Goal: Find specific page/section: Find specific page/section

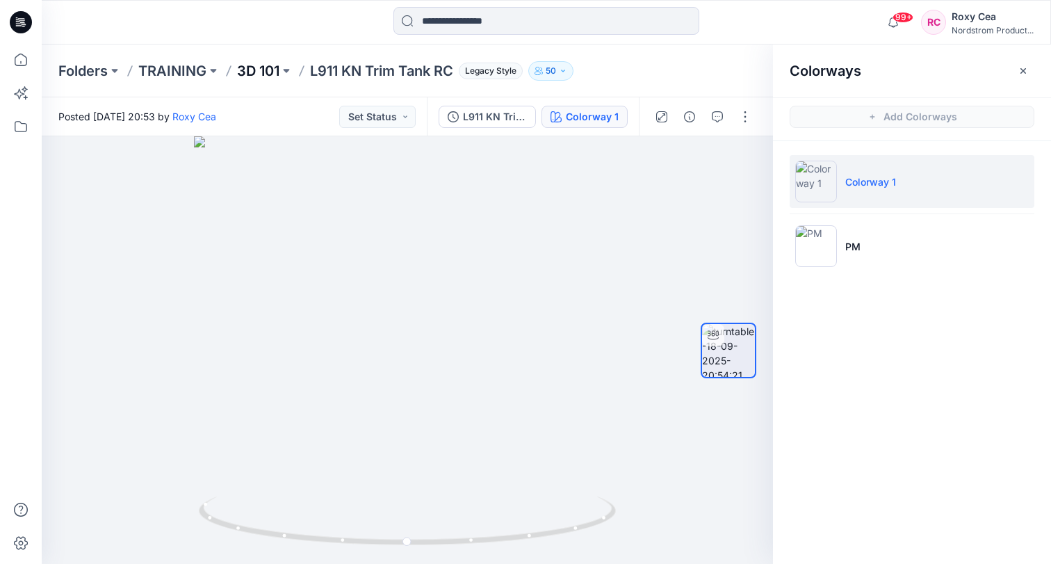
click at [254, 72] on p "3D 101" at bounding box center [258, 70] width 42 height 19
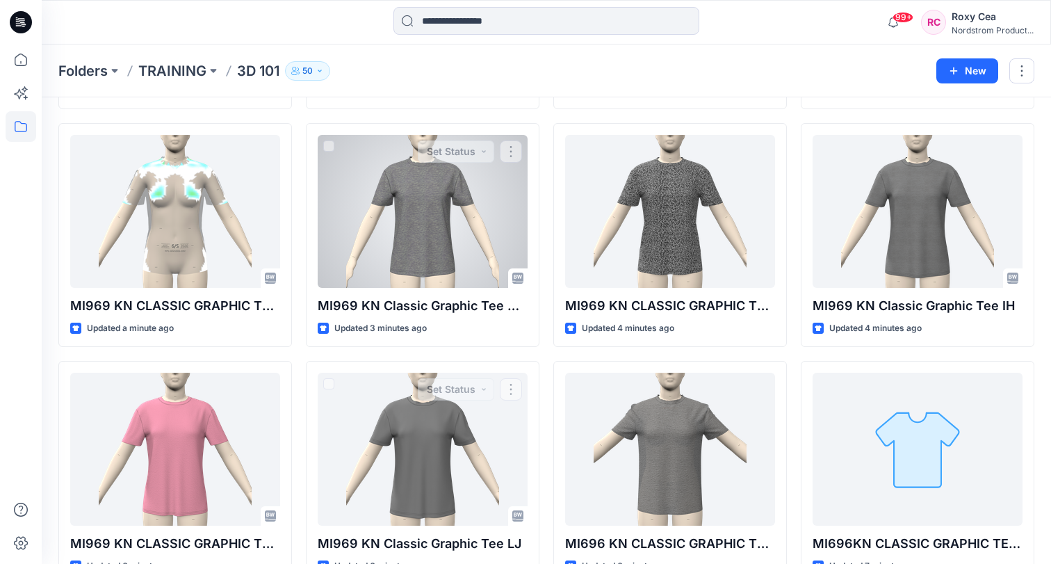
scroll to position [276, 0]
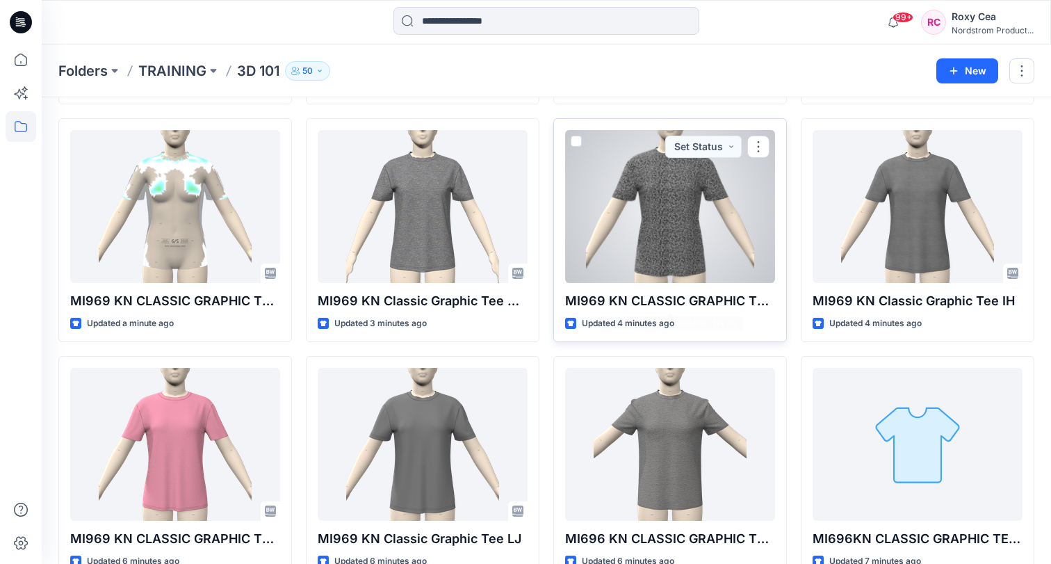
click at [669, 265] on div at bounding box center [670, 206] width 210 height 153
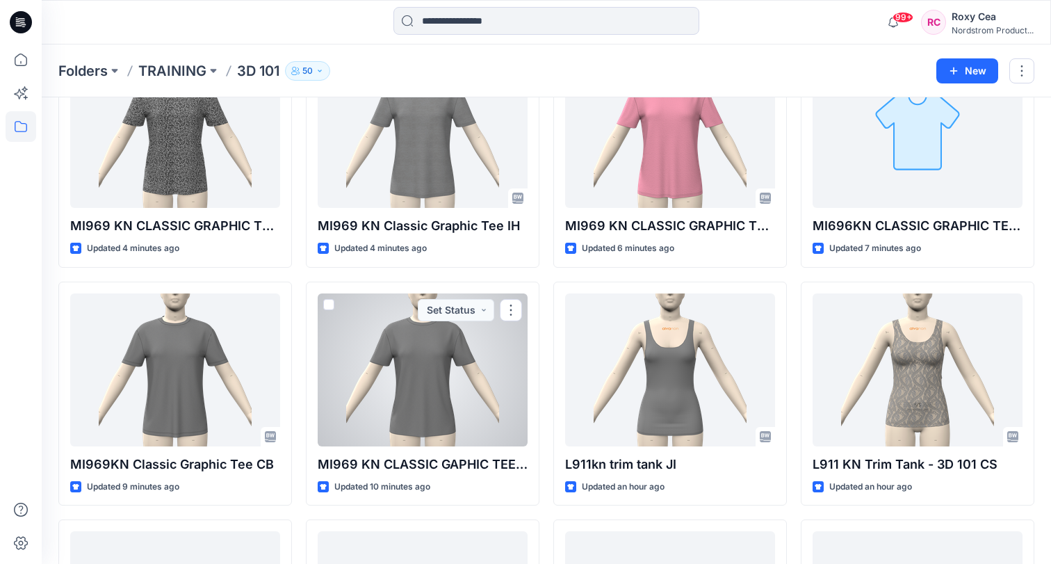
scroll to position [594, 0]
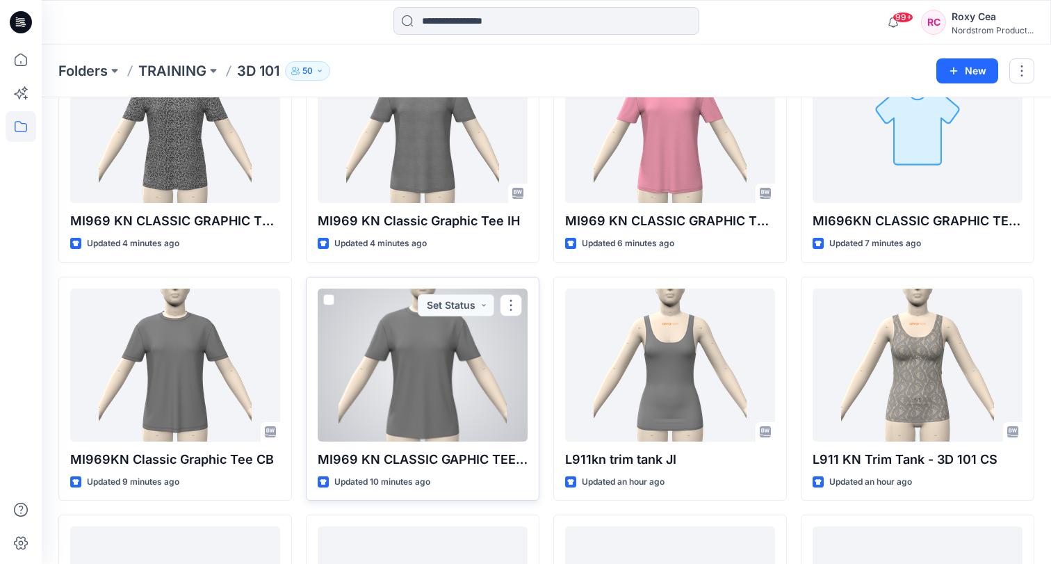
click at [442, 391] on div at bounding box center [423, 364] width 210 height 153
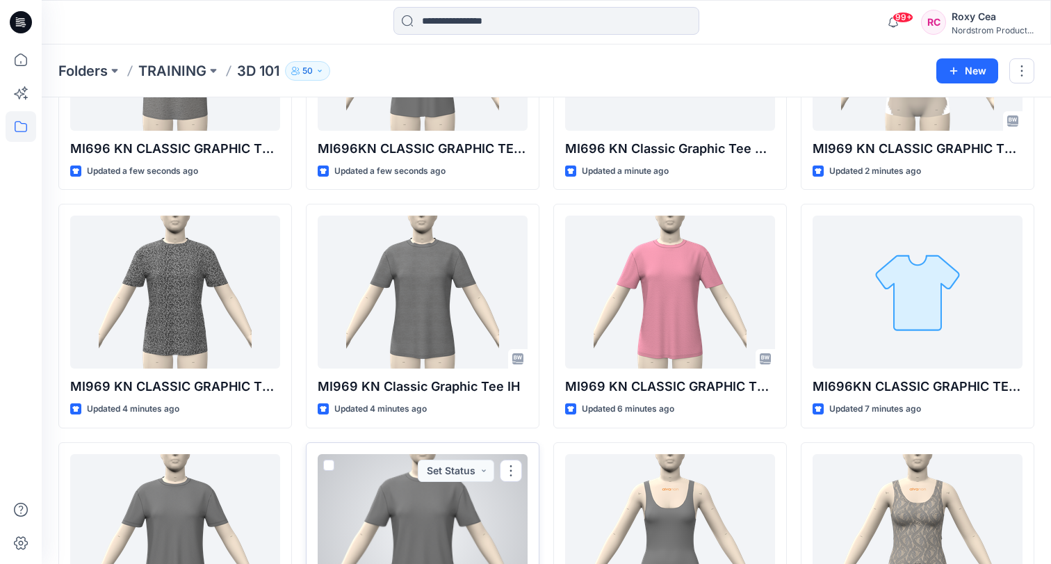
scroll to position [419, 0]
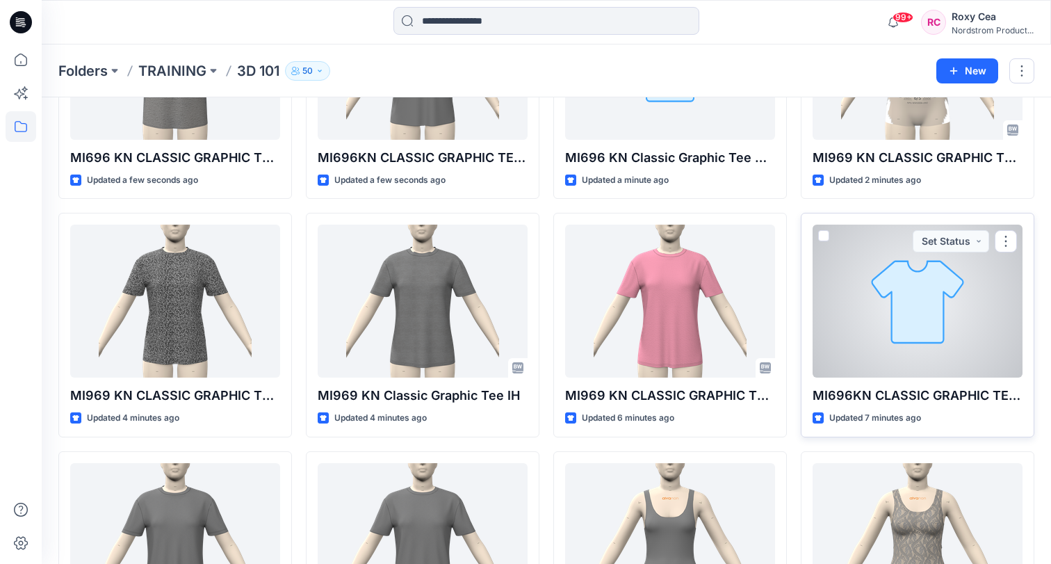
click at [919, 340] on div at bounding box center [917, 300] width 210 height 153
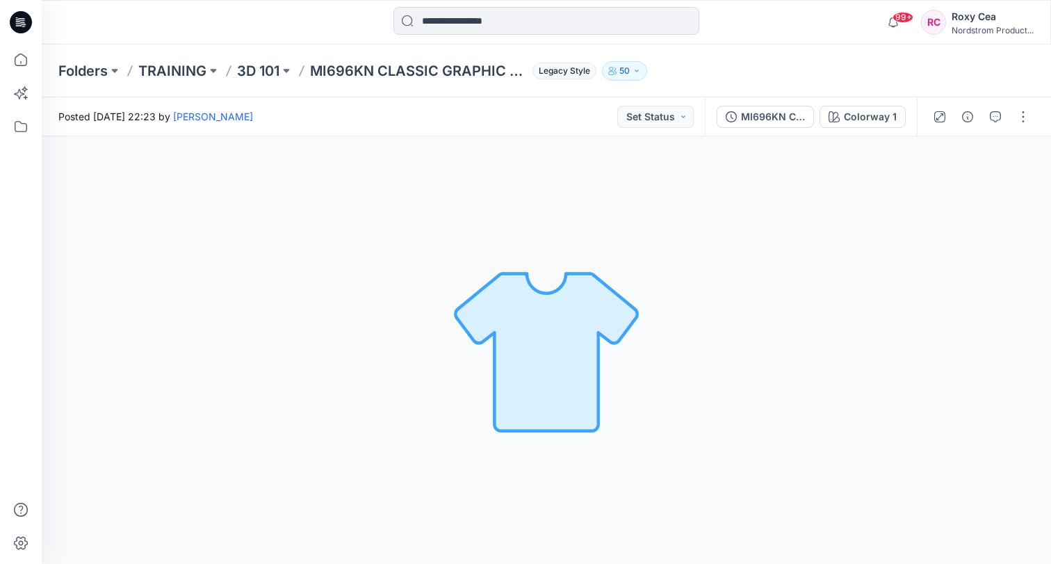
scroll to position [419, 0]
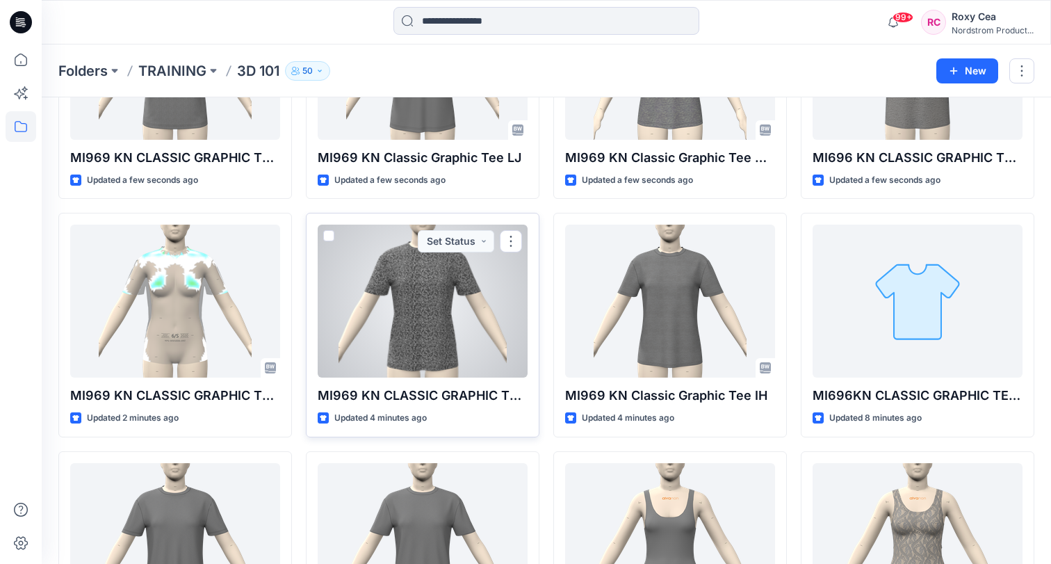
click at [361, 313] on div at bounding box center [423, 300] width 210 height 153
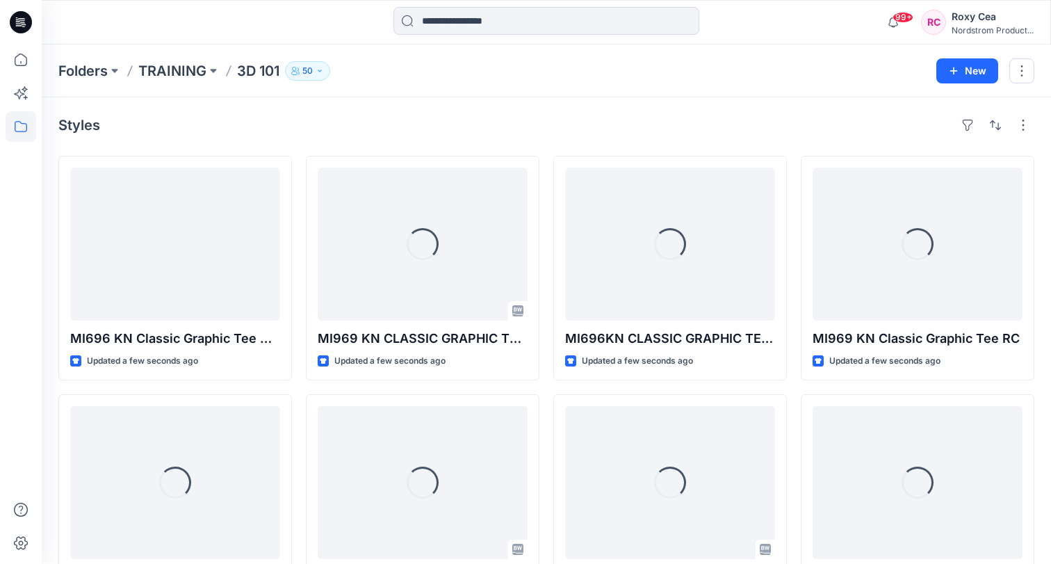
scroll to position [419, 0]
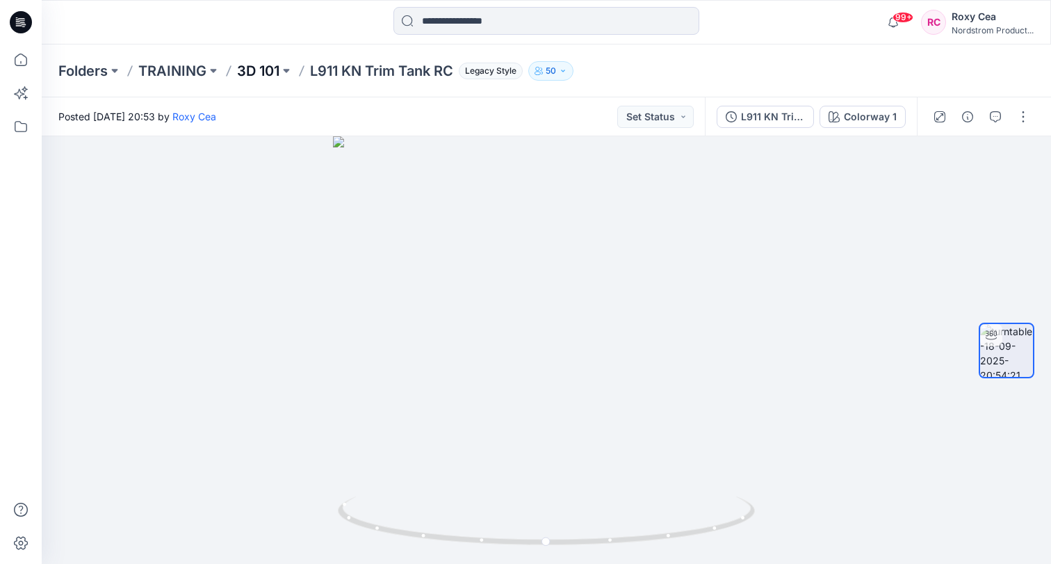
click at [260, 67] on p "3D 101" at bounding box center [258, 70] width 42 height 19
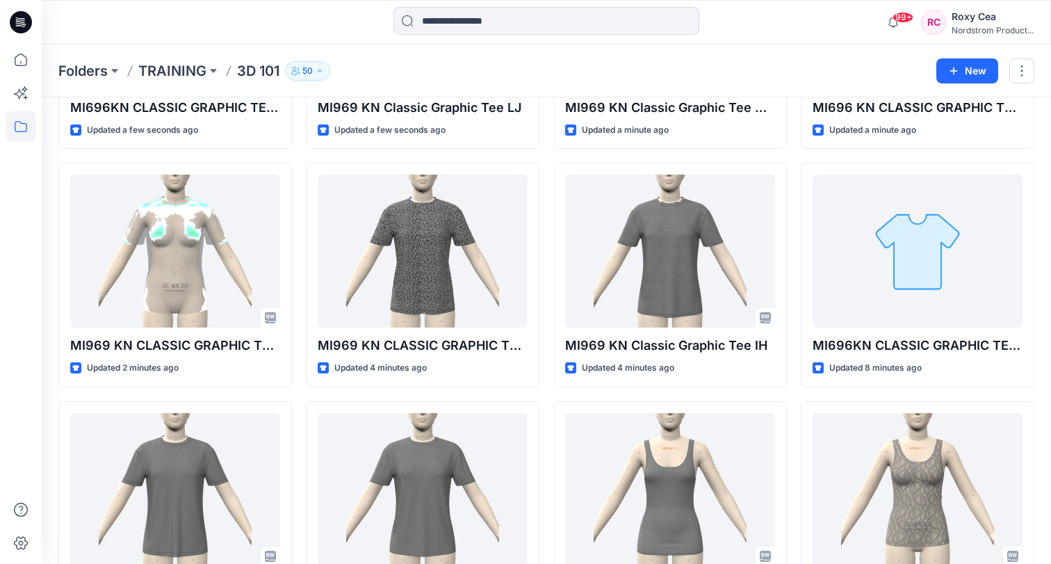
scroll to position [559, 0]
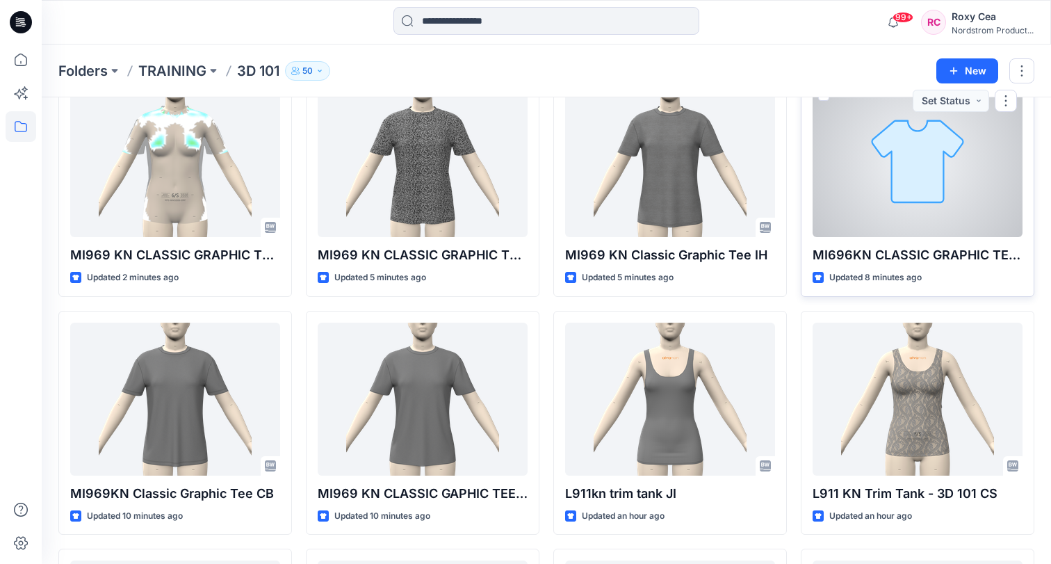
click at [857, 165] on div at bounding box center [917, 160] width 210 height 153
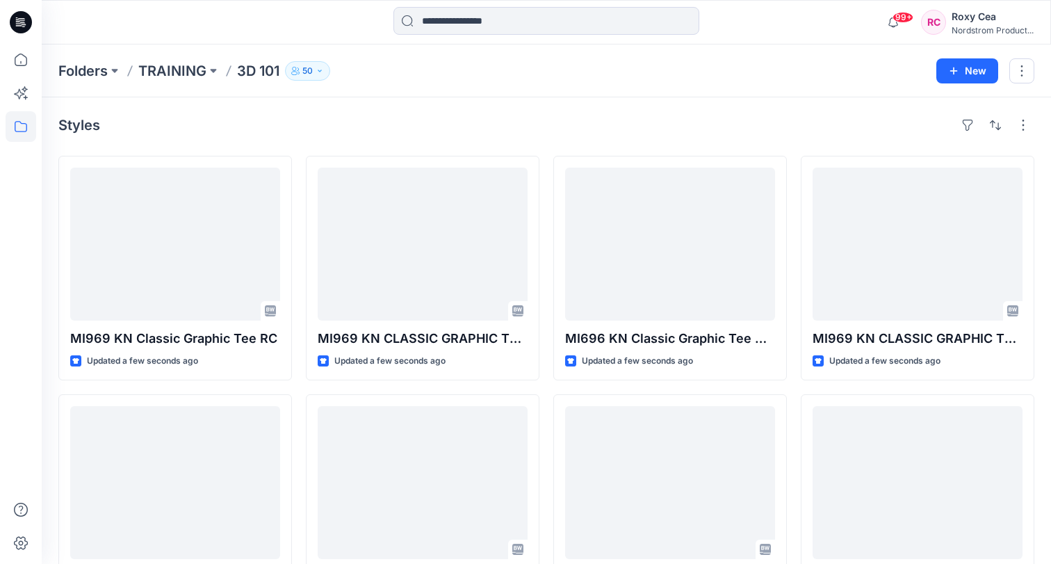
scroll to position [559, 0]
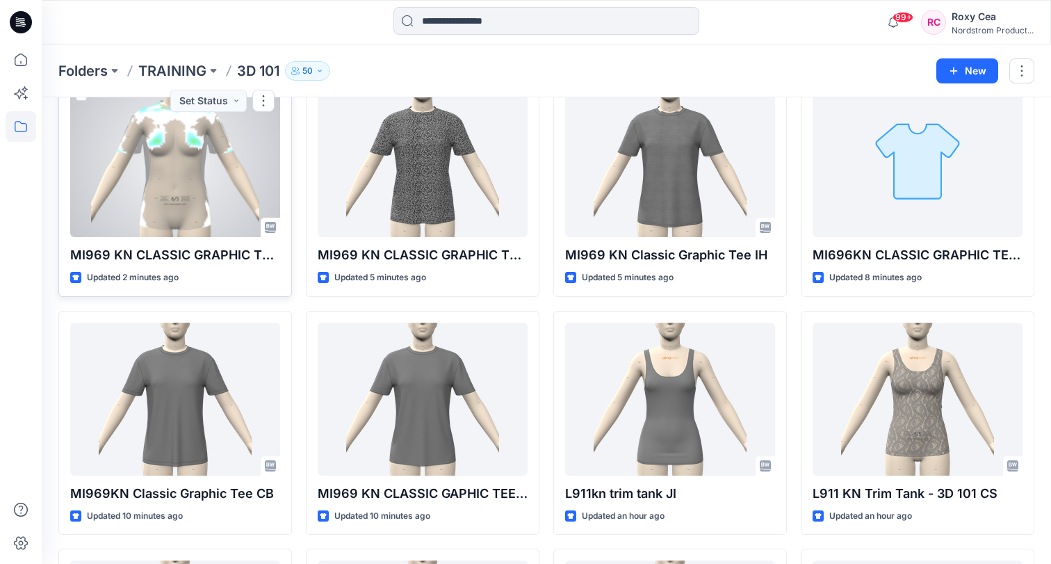
click at [133, 145] on div at bounding box center [175, 160] width 210 height 153
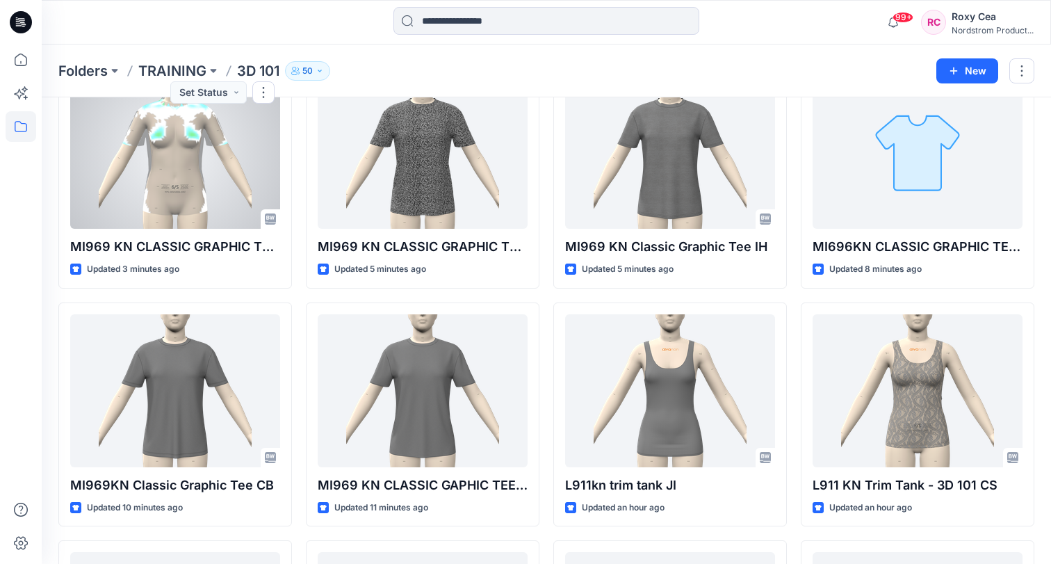
scroll to position [569, 0]
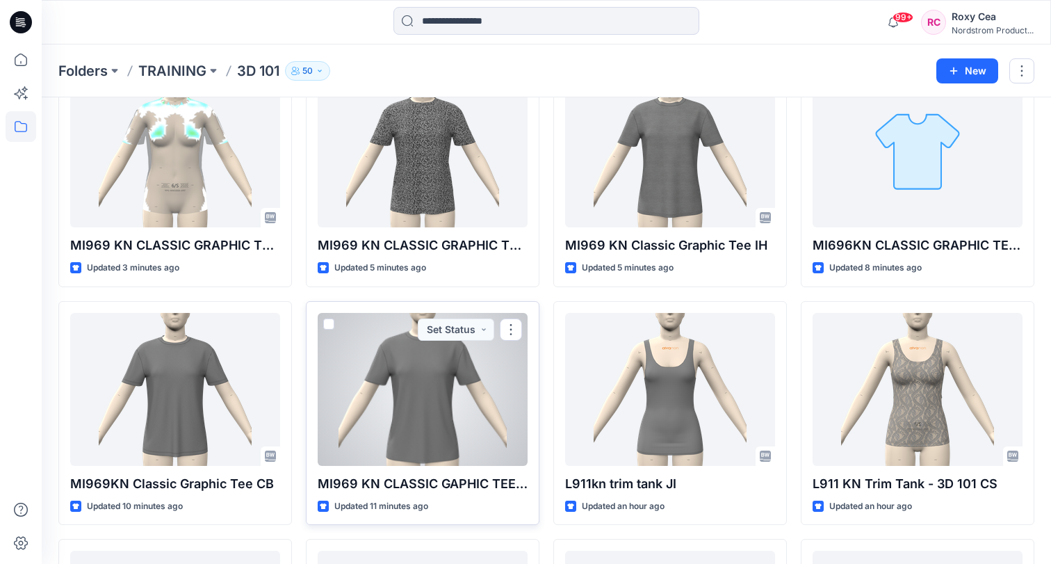
click at [395, 400] on div at bounding box center [423, 389] width 210 height 153
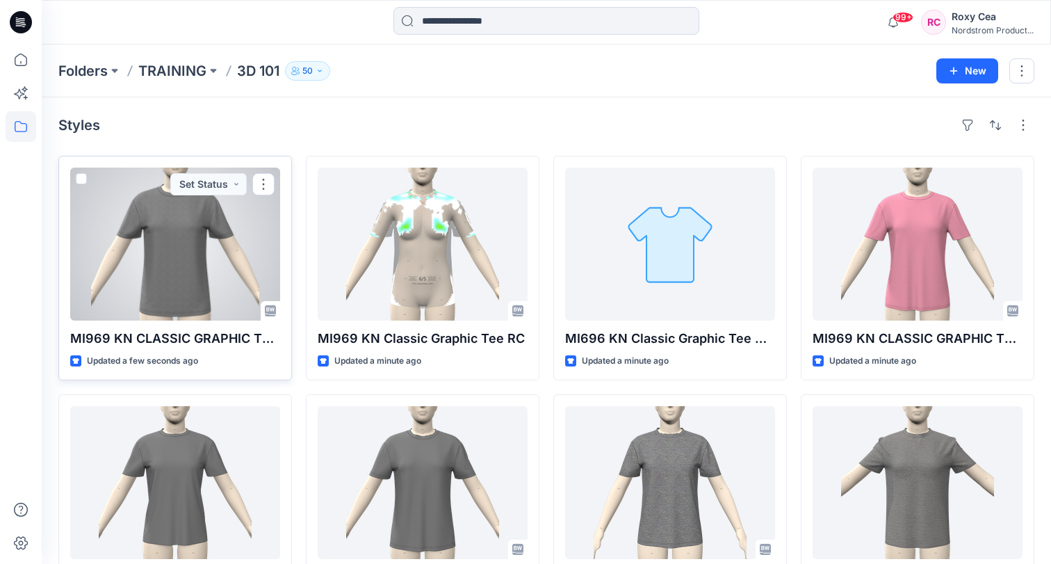
click at [188, 256] on div at bounding box center [175, 243] width 210 height 153
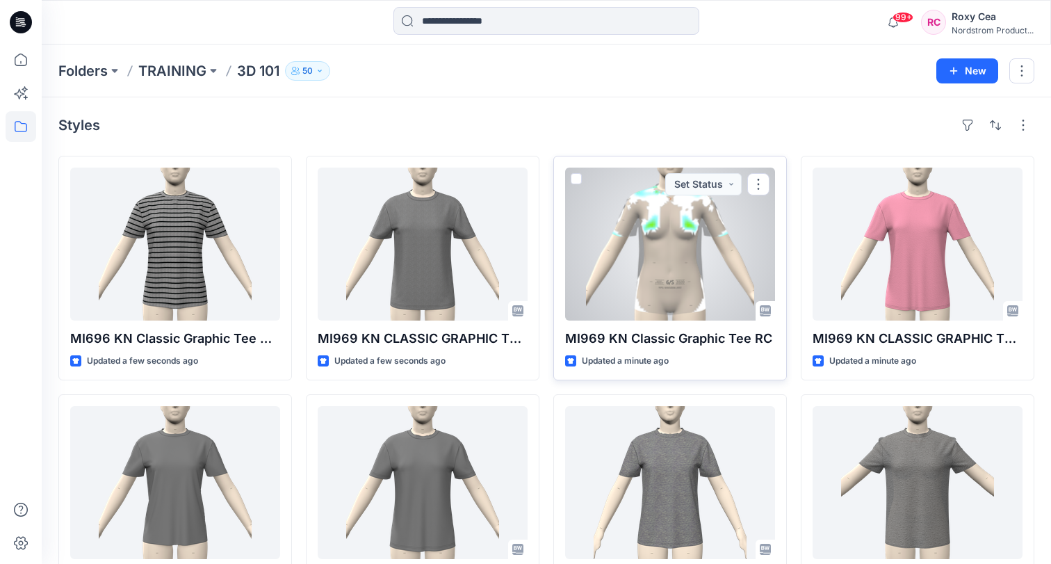
click at [618, 277] on div at bounding box center [670, 243] width 210 height 153
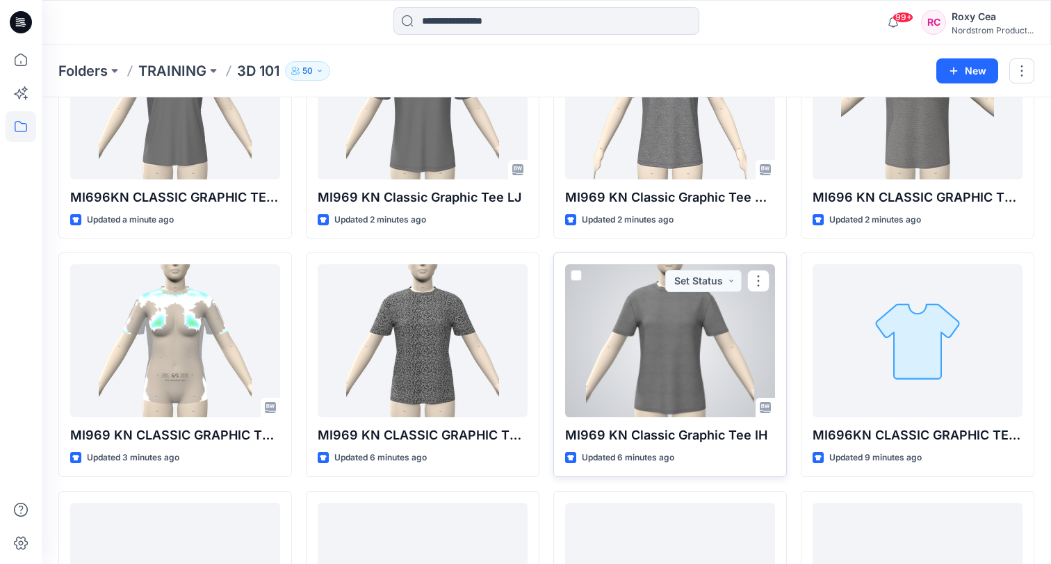
scroll to position [373, 0]
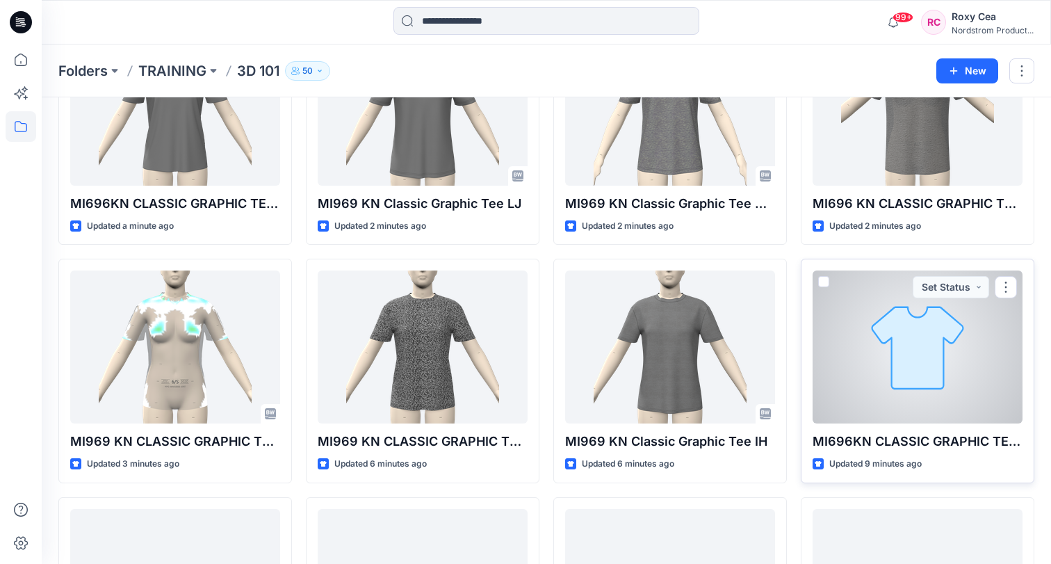
click at [970, 398] on div at bounding box center [917, 346] width 210 height 153
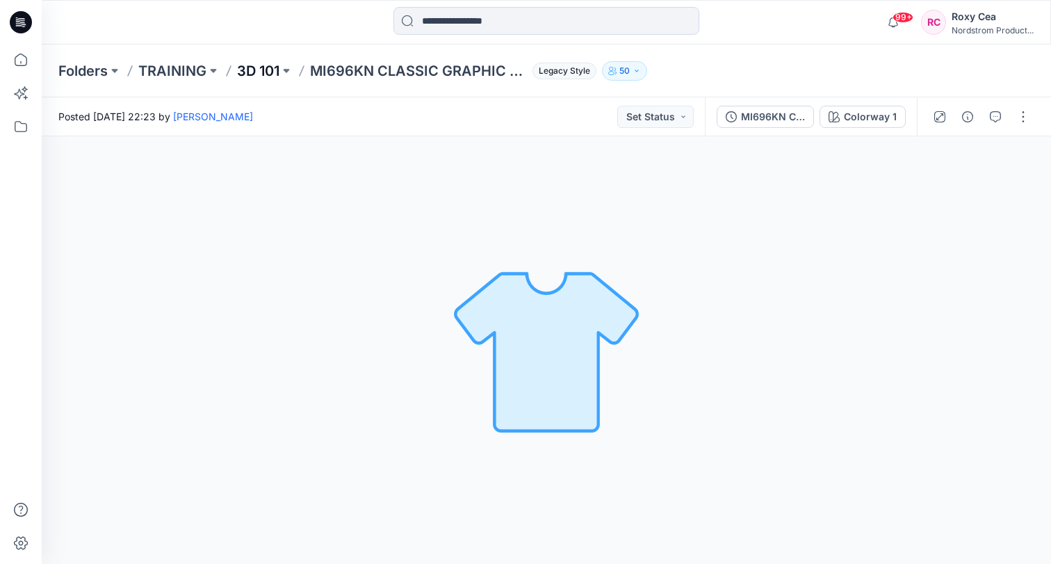
click at [252, 70] on p "3D 101" at bounding box center [258, 70] width 42 height 19
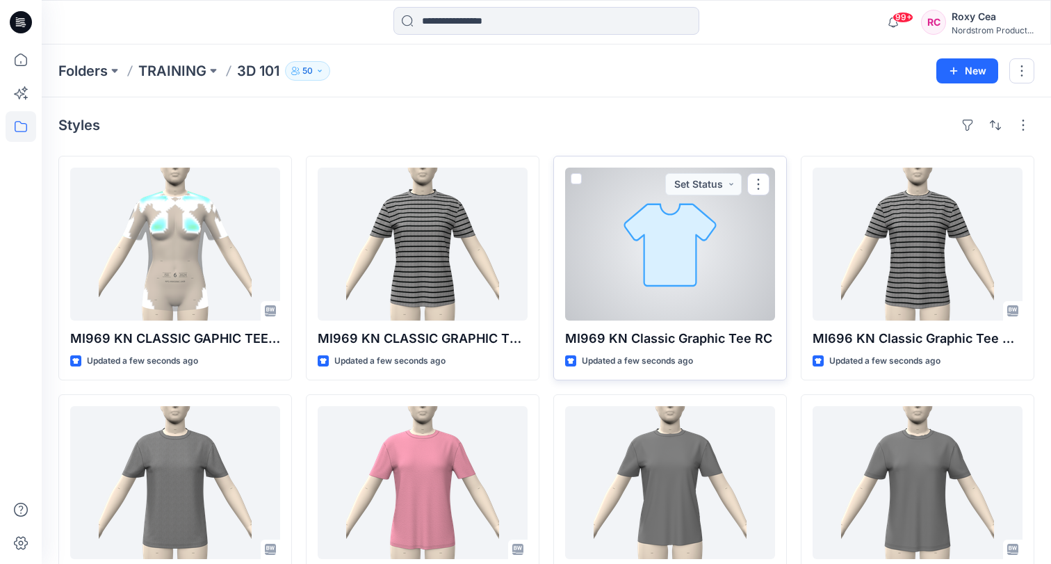
click at [714, 304] on div at bounding box center [670, 243] width 210 height 153
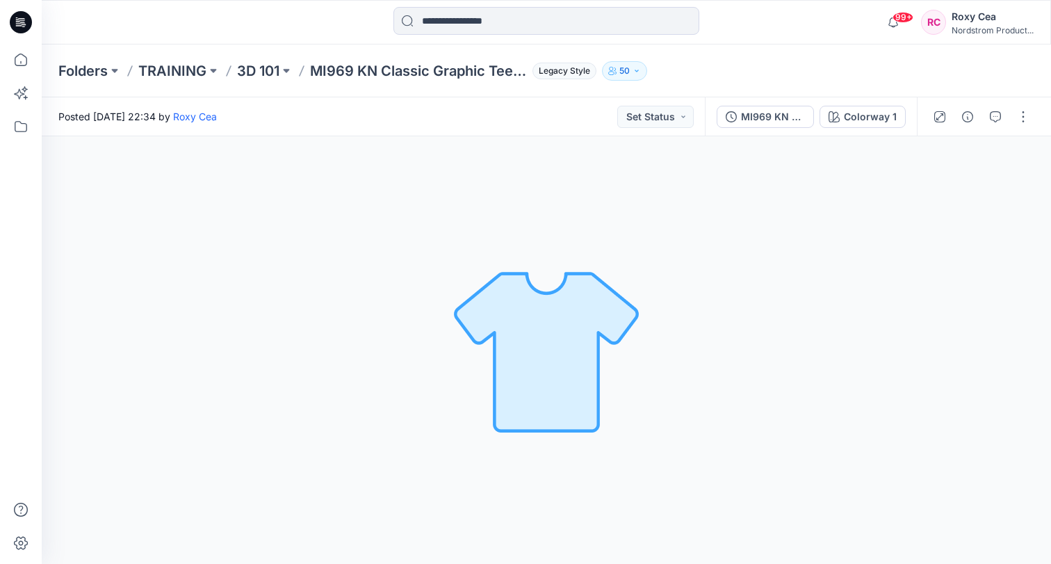
click at [866, 128] on div "MI969 KN Classic Graphic Tee Colorway 1" at bounding box center [811, 116] width 212 height 39
click at [866, 109] on div "Colorway 1" at bounding box center [870, 116] width 53 height 15
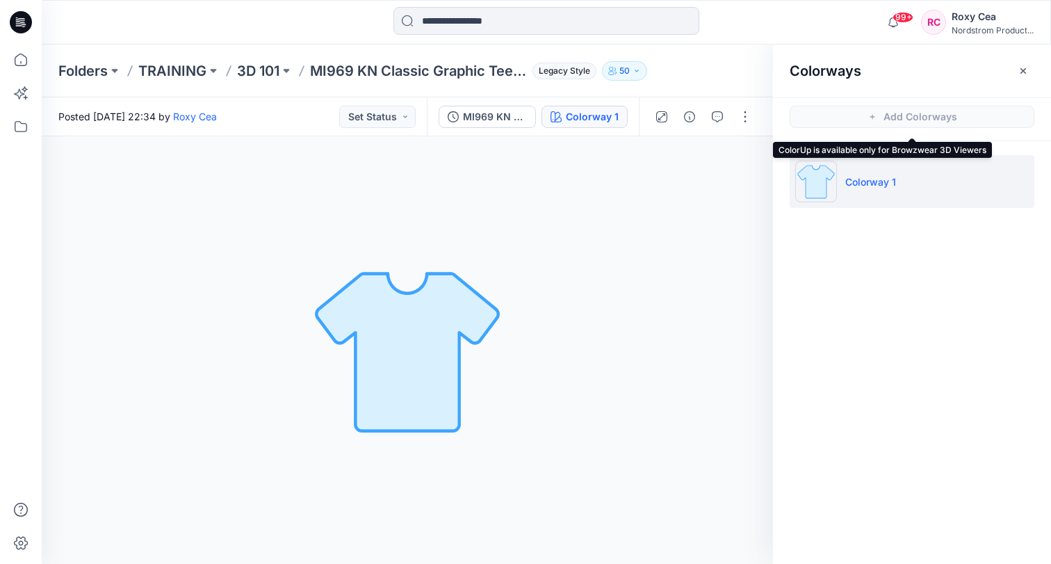
click at [866, 108] on span "Add Colorways" at bounding box center [912, 116] width 278 height 39
click at [265, 70] on p "3D 101" at bounding box center [258, 70] width 42 height 19
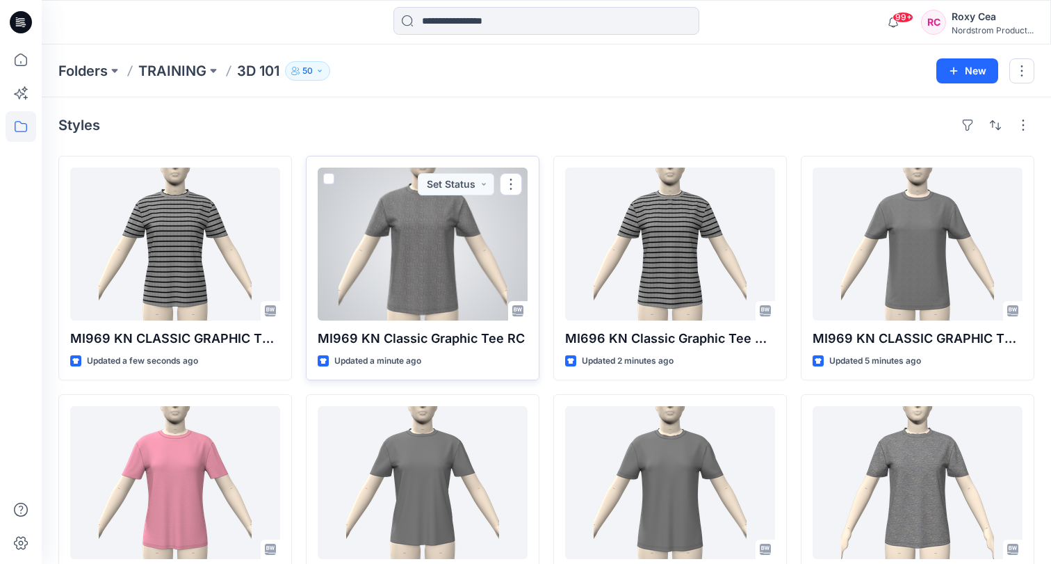
click at [458, 265] on div at bounding box center [423, 243] width 210 height 153
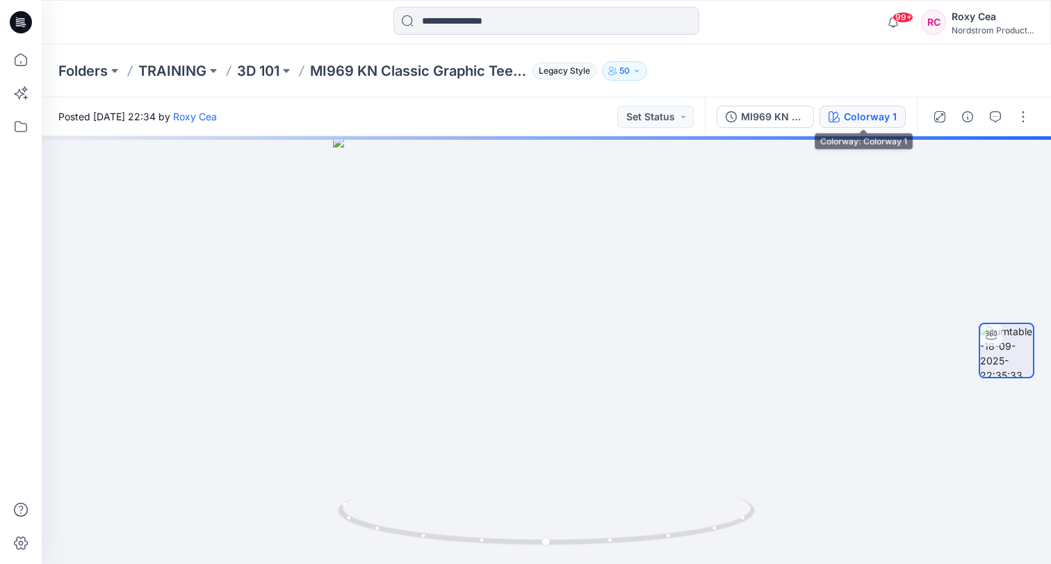
click at [860, 118] on div "Colorway 1" at bounding box center [870, 116] width 53 height 15
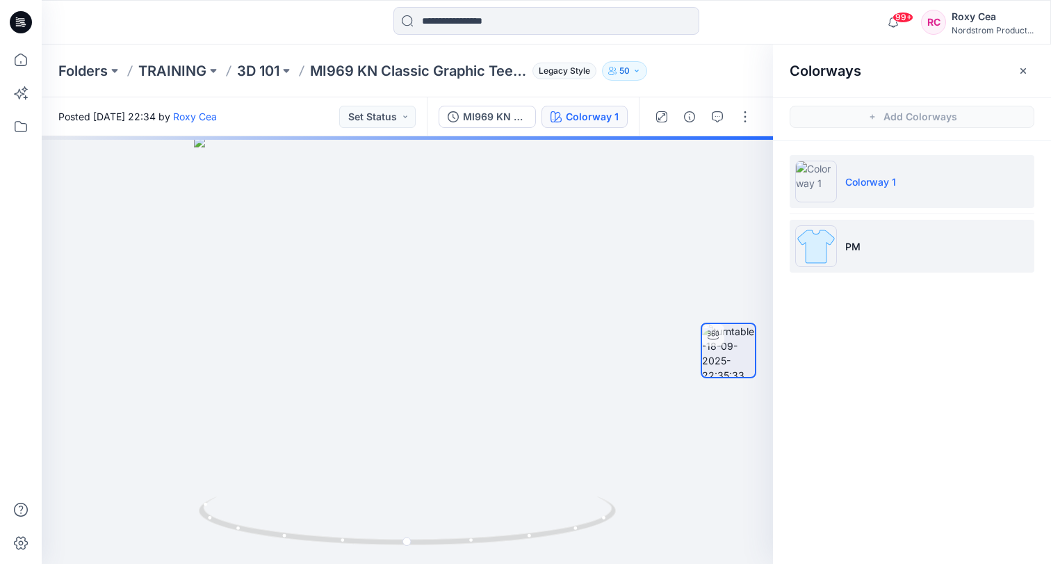
click at [834, 243] on img at bounding box center [816, 246] width 42 height 42
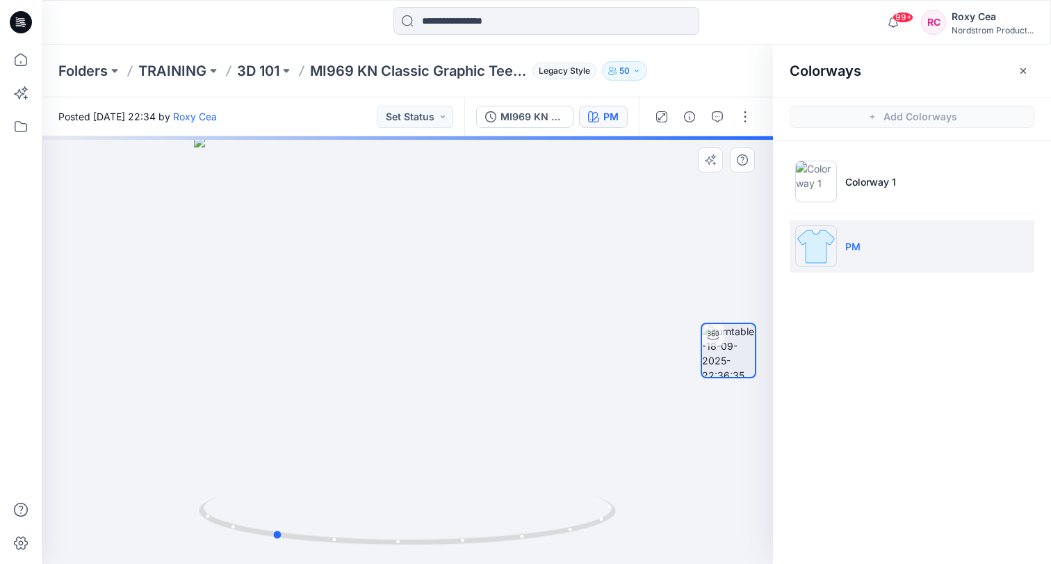
drag, startPoint x: 519, startPoint y: 240, endPoint x: 385, endPoint y: 240, distance: 134.1
click at [385, 240] on div at bounding box center [407, 349] width 731 height 427
drag, startPoint x: 388, startPoint y: 242, endPoint x: 74, endPoint y: 235, distance: 313.5
click at [74, 235] on div at bounding box center [407, 349] width 731 height 427
click at [263, 70] on p "3D 101" at bounding box center [258, 70] width 42 height 19
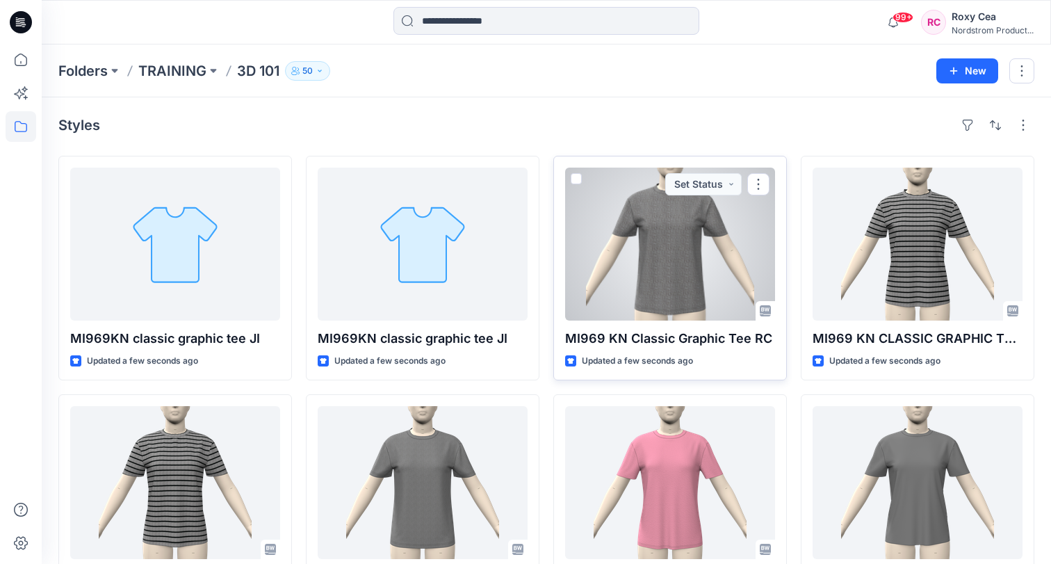
click at [698, 241] on div at bounding box center [670, 243] width 210 height 153
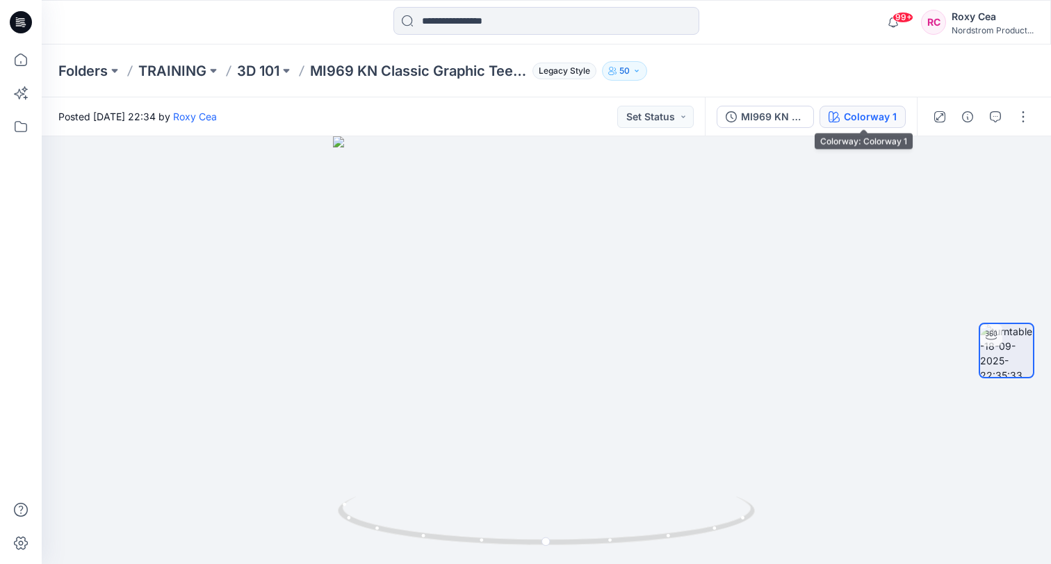
click at [877, 116] on div "Colorway 1" at bounding box center [870, 116] width 53 height 15
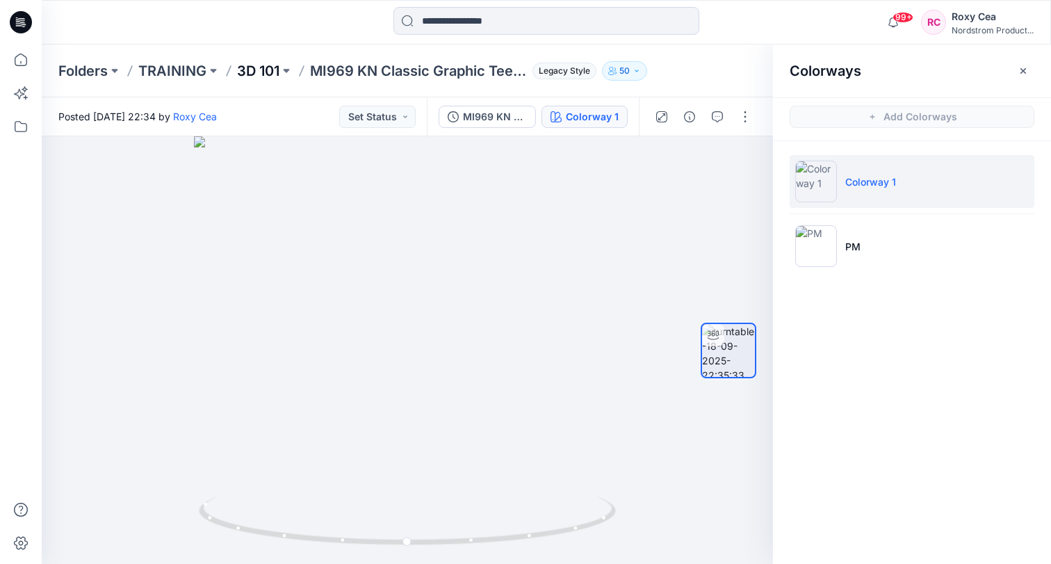
click at [252, 74] on p "3D 101" at bounding box center [258, 70] width 42 height 19
